Goal: Information Seeking & Learning: Learn about a topic

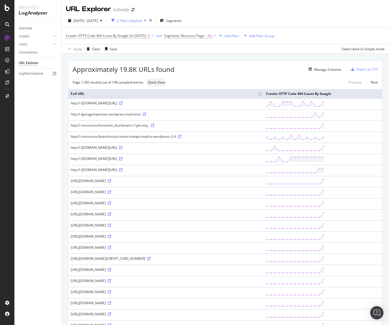
scroll to position [1, 0]
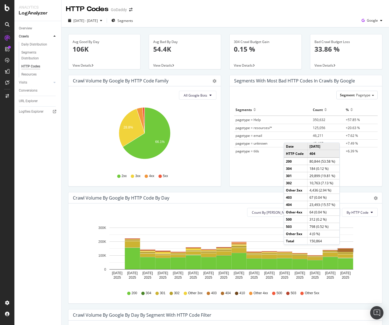
click at [345, 250] on rect "A chart." at bounding box center [345, 249] width 15 height 3
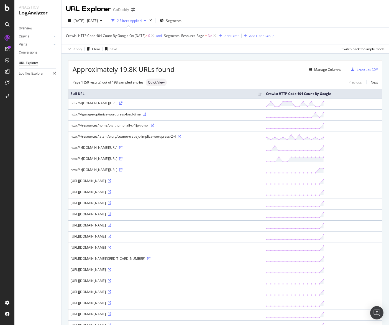
click at [324, 67] on div "Manage Columns" at bounding box center [324, 69] width 35 height 6
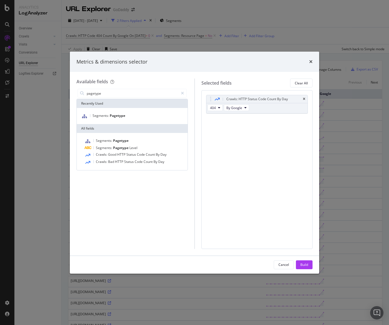
click at [162, 111] on div "Segments: Pagetype" at bounding box center [132, 116] width 111 height 16
click at [159, 113] on div "Segments: Pagetype" at bounding box center [132, 115] width 109 height 7
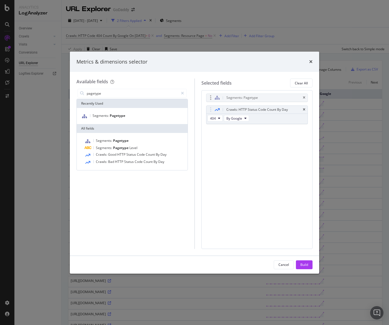
drag, startPoint x: 211, startPoint y: 121, endPoint x: 211, endPoint y: 98, distance: 22.7
click at [211, 98] on body "Analytics LogAnalyzer Overview Crawls Daily Distribution Segments Distribution …" at bounding box center [194, 162] width 389 height 325
click at [124, 93] on input "pagetype" at bounding box center [132, 93] width 92 height 8
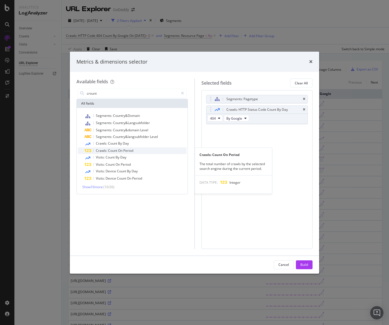
click at [124, 149] on span "Period" at bounding box center [128, 150] width 10 height 5
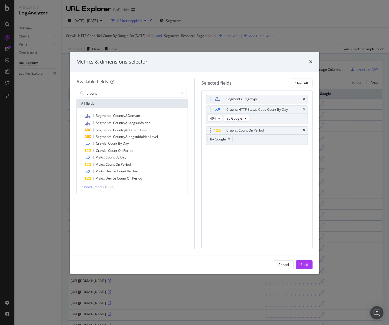
click at [217, 139] on span "By Google" at bounding box center [218, 139] width 16 height 5
click at [292, 152] on div "Segments: Pagetype Crawls: HTTP Status Code Count By Day 404 By Google Crawls: …" at bounding box center [257, 126] width 102 height 62
click at [111, 94] on input "crount" at bounding box center [132, 93] width 92 height 8
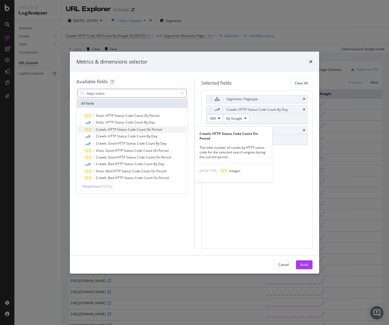
type input "https status"
click at [115, 128] on span "HTTP" at bounding box center [112, 129] width 9 height 5
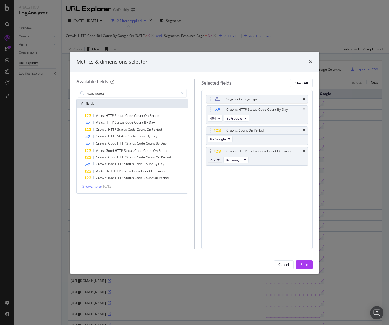
click at [211, 161] on span "2xx" at bounding box center [212, 159] width 5 height 5
click at [218, 191] on span "4xx" at bounding box center [219, 190] width 15 height 5
click at [218, 158] on icon "modal" at bounding box center [219, 159] width 2 height 3
click at [222, 192] on span "404" at bounding box center [219, 193] width 15 height 5
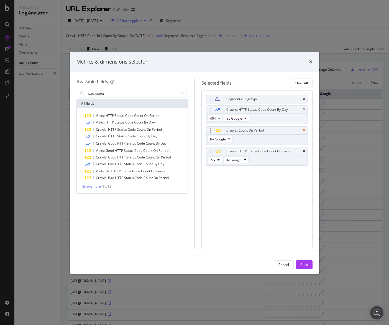
click at [305, 131] on icon "times" at bounding box center [304, 130] width 2 height 3
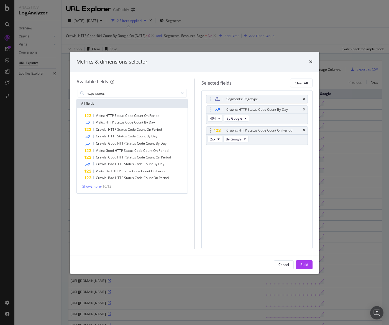
click at [304, 110] on icon "times" at bounding box center [304, 109] width 2 height 3
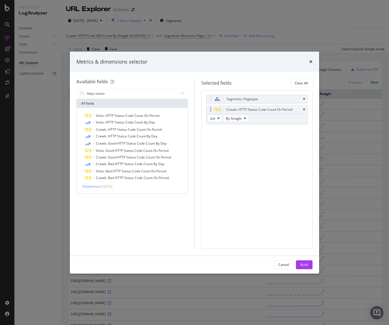
click at [207, 120] on div "2xx By Google" at bounding box center [229, 119] width 44 height 10
click at [212, 119] on span "2xx" at bounding box center [212, 118] width 5 height 5
click at [219, 155] on div "404" at bounding box center [220, 158] width 24 height 8
click at [218, 119] on icon "modal" at bounding box center [219, 117] width 2 height 3
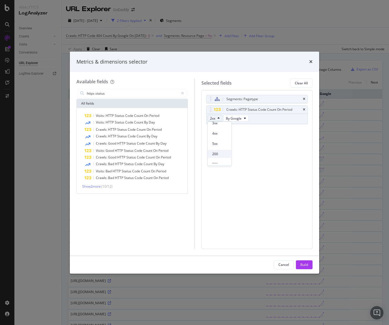
scroll to position [21, 0]
click at [214, 149] on span "200" at bounding box center [219, 147] width 15 height 5
click at [215, 118] on button "2xx" at bounding box center [215, 118] width 15 height 7
click at [217, 161] on span "404" at bounding box center [219, 163] width 15 height 5
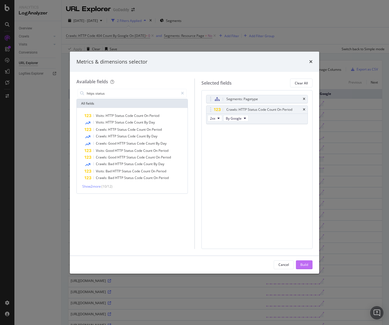
click at [310, 267] on button "Build" at bounding box center [304, 264] width 17 height 9
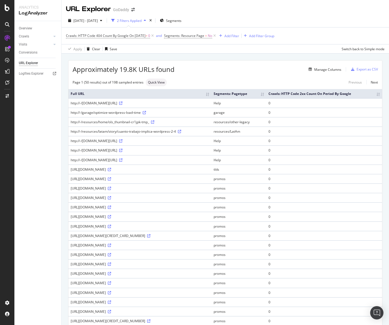
click at [306, 61] on div "Approximately 19.8K URLs found Manage Columns Export as CSV" at bounding box center [225, 67] width 314 height 14
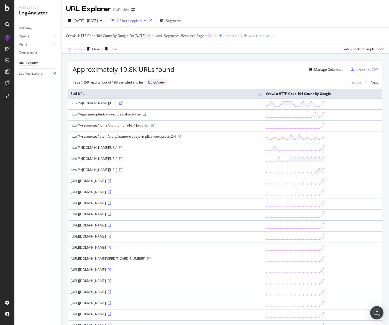
scroll to position [1, 0]
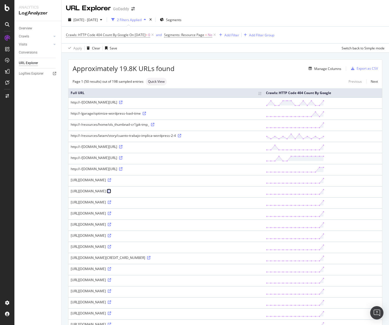
click at [111, 193] on icon at bounding box center [109, 190] width 3 height 3
click at [163, 29] on div "Crawls: HTTP Code 404 Count By Google On 2025-09-05 > 0 and Segments: Resource …" at bounding box center [225, 35] width 319 height 17
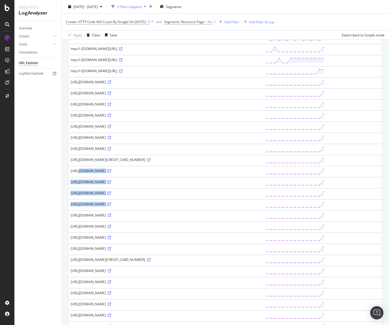
drag, startPoint x: 172, startPoint y: 245, endPoint x: 69, endPoint y: 199, distance: 113.8
click at [69, 199] on tbody "http://-/dk.godaddy.com/help/online-bogholderi-1000022 http://-/garage/optimize…" at bounding box center [225, 276] width 314 height 555
copy tbody "https://www.godaddy.com/en-au/offers/promos/online-starter-bundle/nonbrand?isc=…"
